Goal: Book appointment/travel/reservation

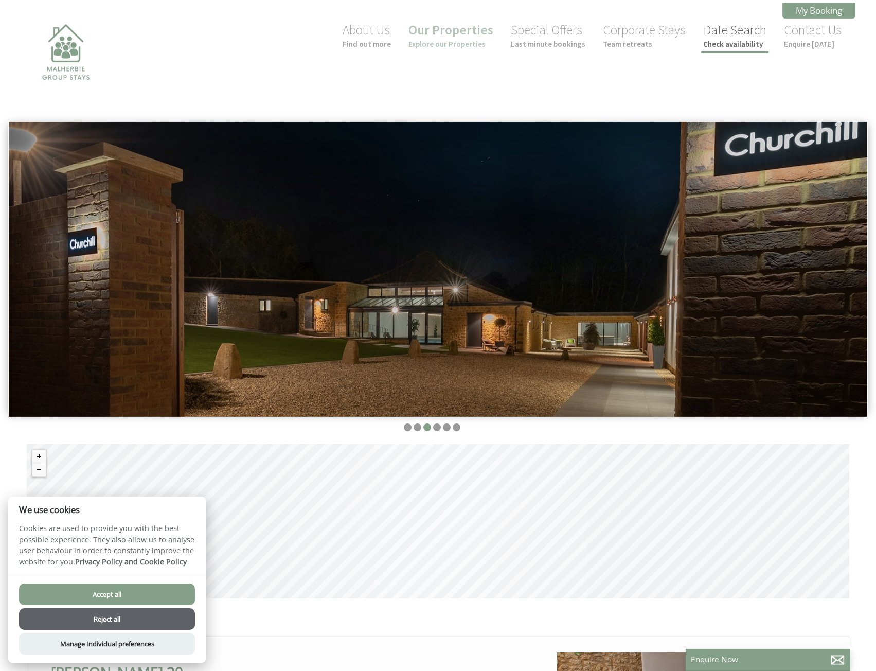
click at [713, 39] on small "Check availability" at bounding box center [734, 44] width 63 height 10
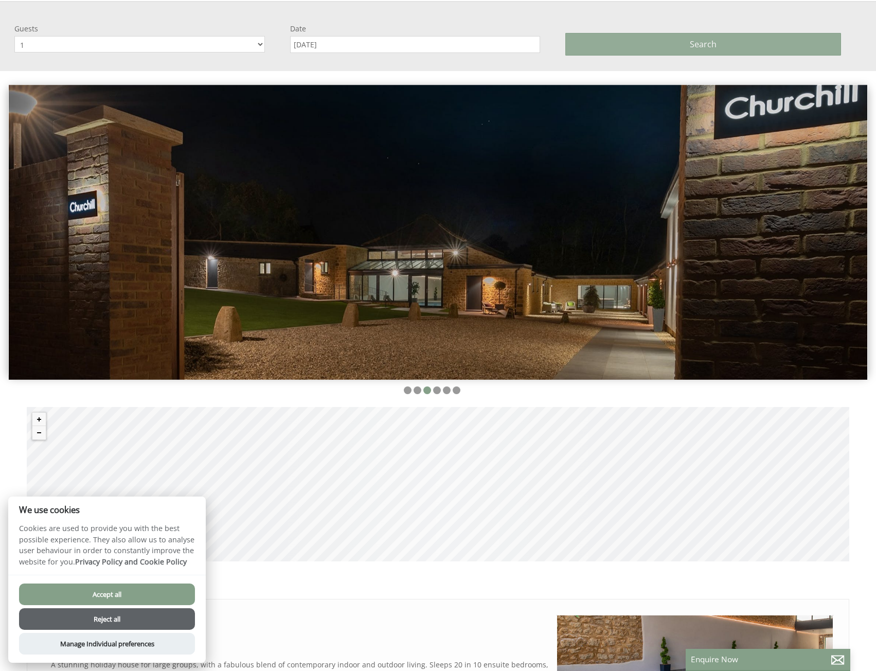
scroll to position [121, 0]
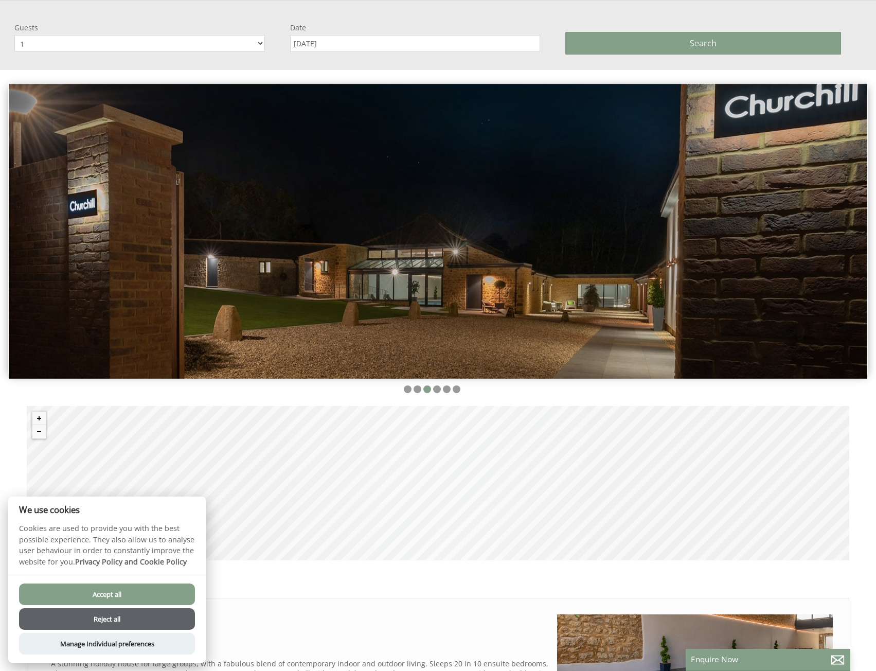
click at [251, 40] on select "1 2 3 4 5 6 7 8 9 10 11 12 13 14 15 16 17 18 19 20 21 22 23 24 25 26 27 28 29 30" at bounding box center [139, 43] width 250 height 16
select select "14"
click at [14, 35] on select "1 2 3 4 5 6 7 8 9 10 11 12 13 14 15 16 17 18 19 20 21 22 23 24 25 26 27 28 29 30" at bounding box center [139, 43] width 250 height 16
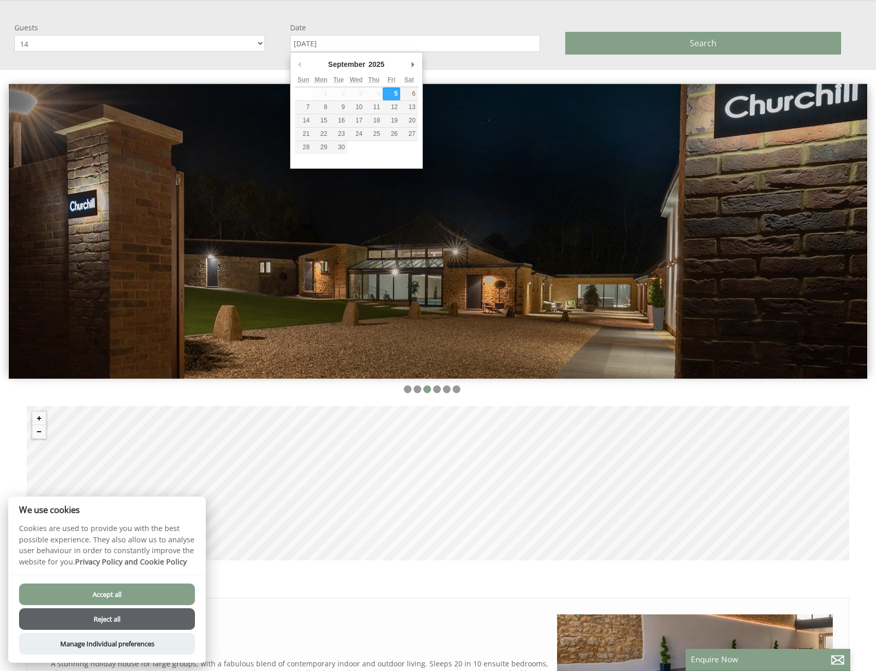
click at [430, 44] on input "[DATE]" at bounding box center [415, 43] width 250 height 17
type input "[DATE]"
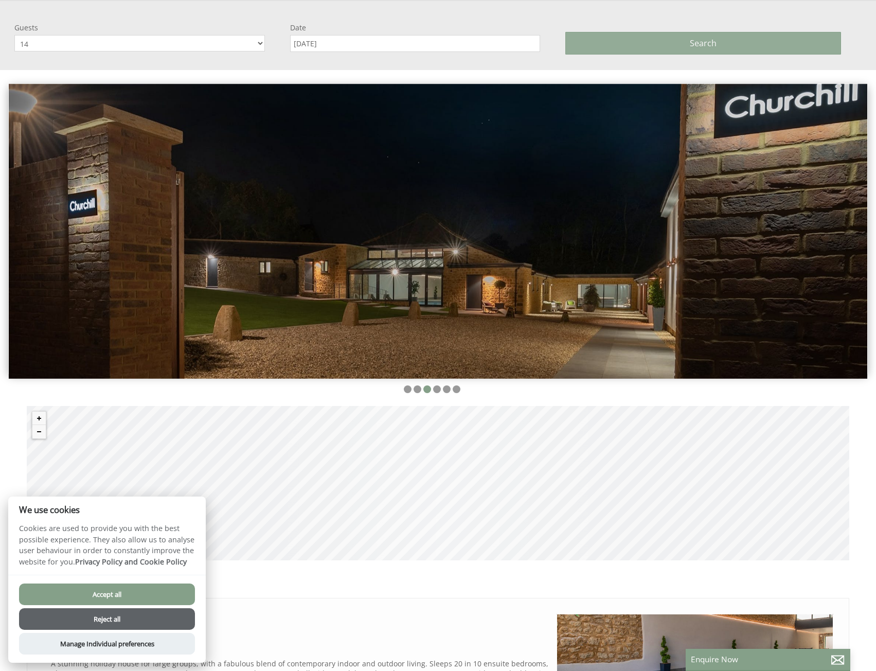
click at [582, 46] on button "Search" at bounding box center [703, 43] width 276 height 23
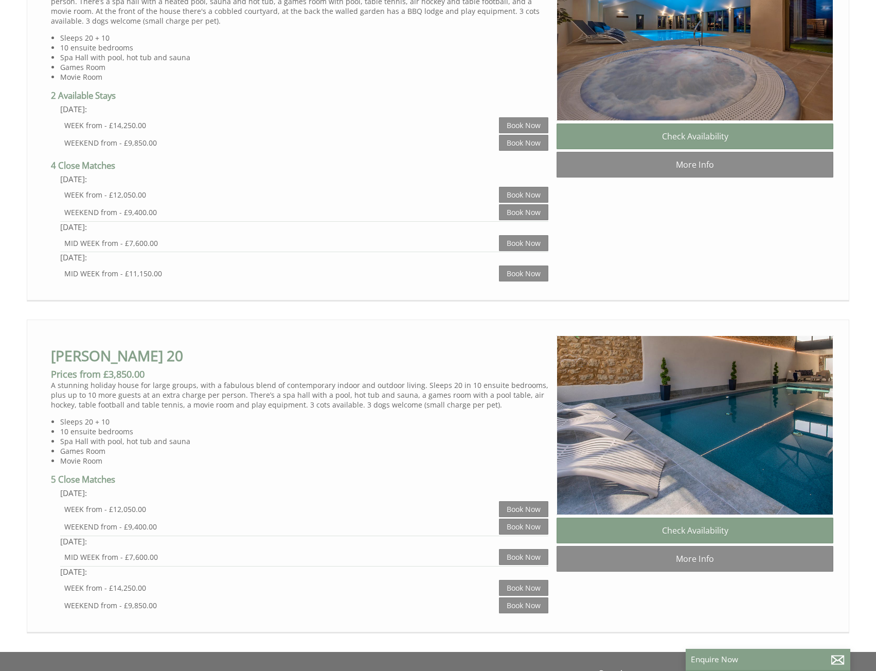
scroll to position [709, 0]
select select "14"
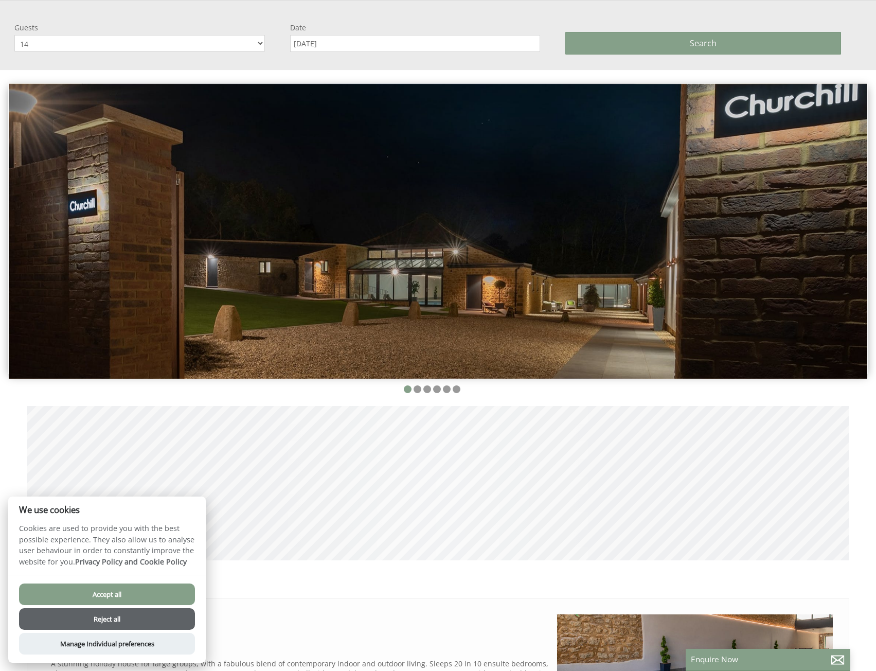
scroll to position [0, 9]
